Goal: Use online tool/utility: Utilize a website feature to perform a specific function

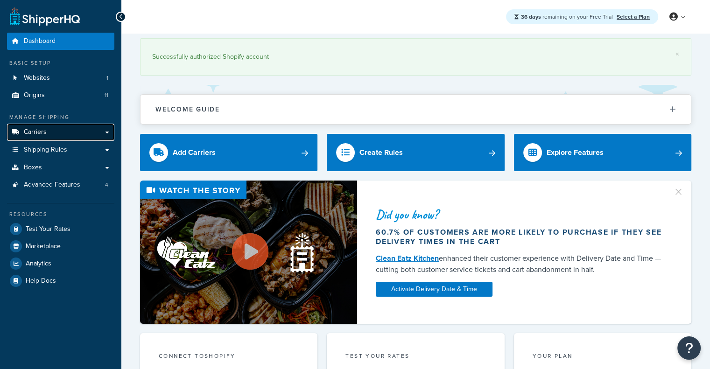
drag, startPoint x: 0, startPoint y: 0, endPoint x: 85, endPoint y: 134, distance: 158.8
click at [85, 134] on link "Carriers" at bounding box center [60, 132] width 107 height 17
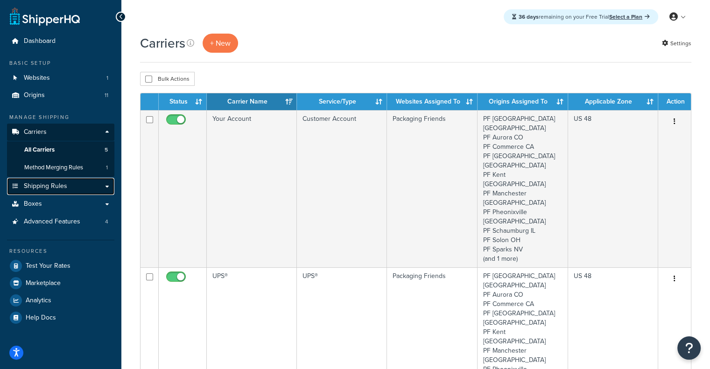
click at [78, 186] on link "Shipping Rules" at bounding box center [60, 186] width 107 height 17
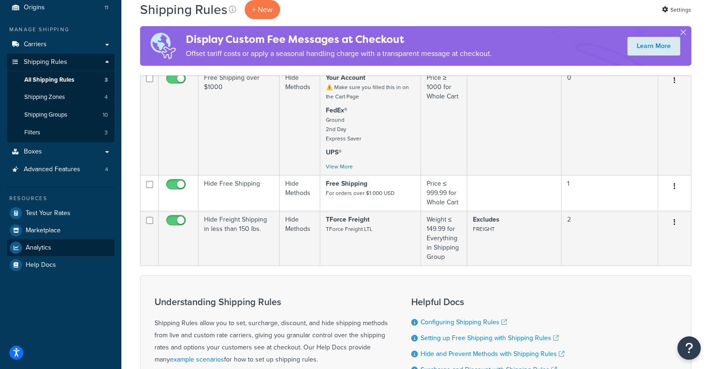
scroll to position [93, 0]
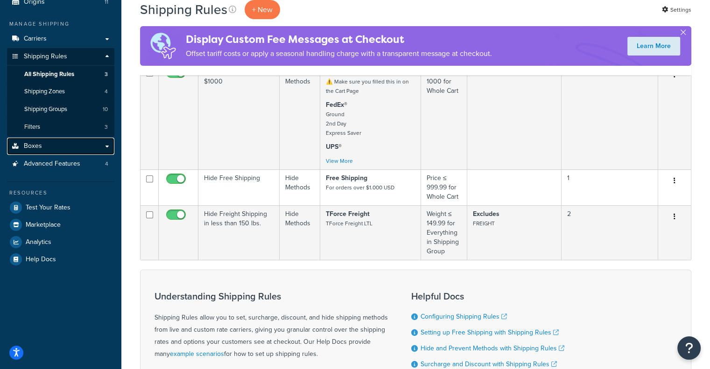
click at [75, 148] on link "Boxes" at bounding box center [60, 146] width 107 height 17
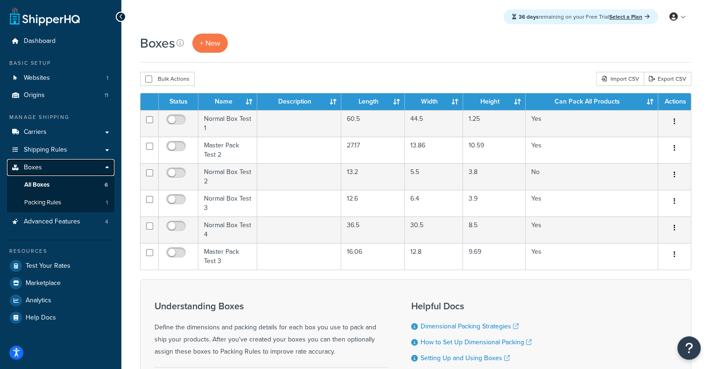
click at [75, 171] on link "Boxes" at bounding box center [60, 167] width 107 height 17
click at [77, 170] on link "Boxes" at bounding box center [60, 167] width 107 height 17
click at [78, 169] on link "Boxes" at bounding box center [60, 167] width 107 height 17
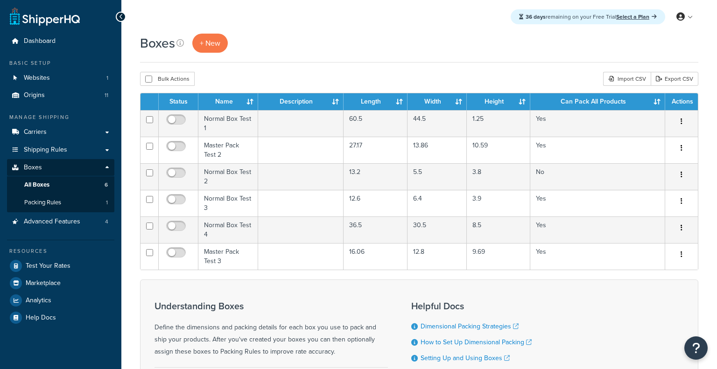
click at [59, 166] on link "Boxes" at bounding box center [60, 167] width 107 height 17
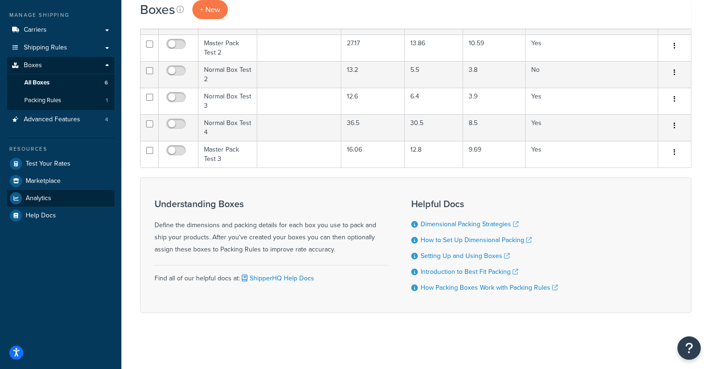
scroll to position [104, 0]
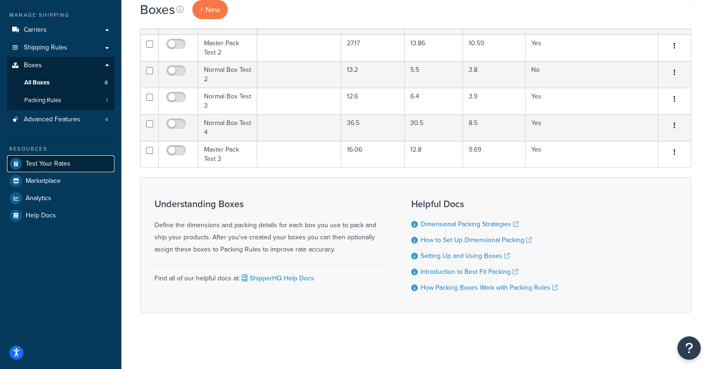
click at [65, 155] on link "Test Your Rates" at bounding box center [60, 163] width 107 height 17
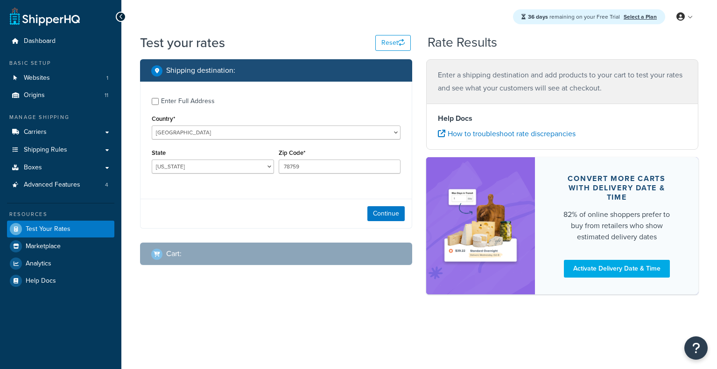
select select "[GEOGRAPHIC_DATA]"
